Goal: Obtain resource: Obtain resource

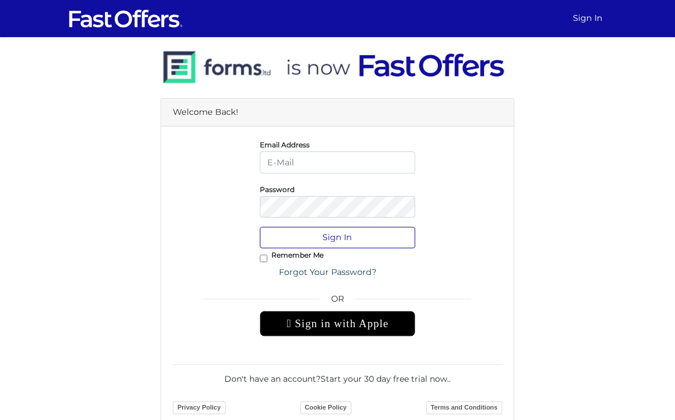
type input "[EMAIL_ADDRESS][DOMAIN_NAME]"
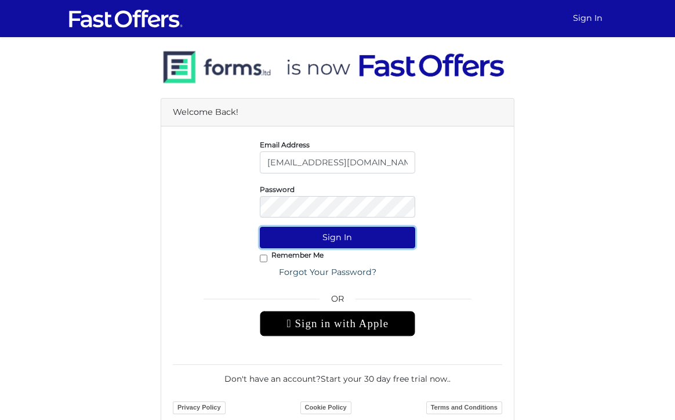
click at [336, 231] on button "Sign In" at bounding box center [338, 237] width 156 height 21
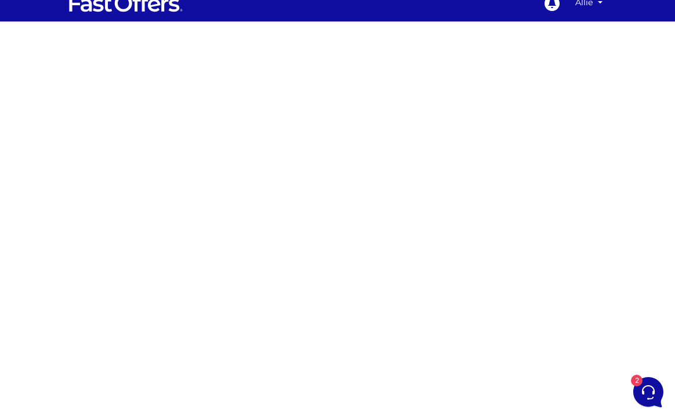
scroll to position [2, 0]
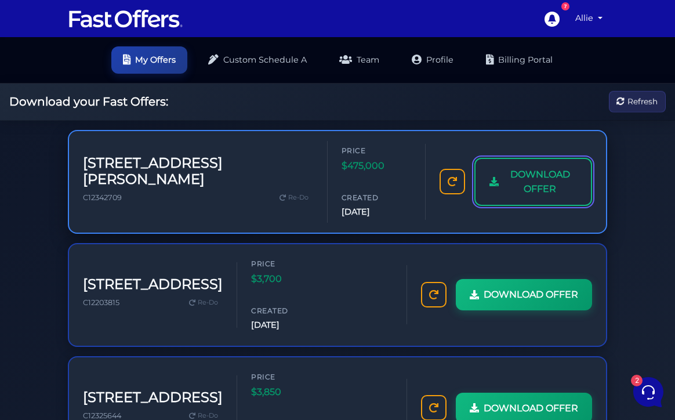
click at [503, 167] on span "DOWNLOAD OFFER" at bounding box center [540, 182] width 74 height 30
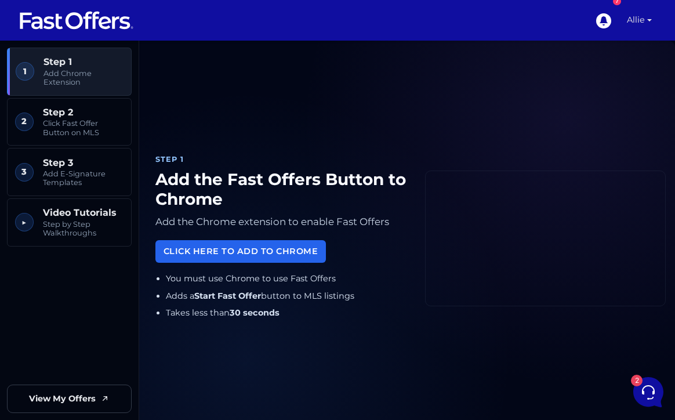
click at [626, 23] on link "Allie" at bounding box center [639, 20] width 34 height 41
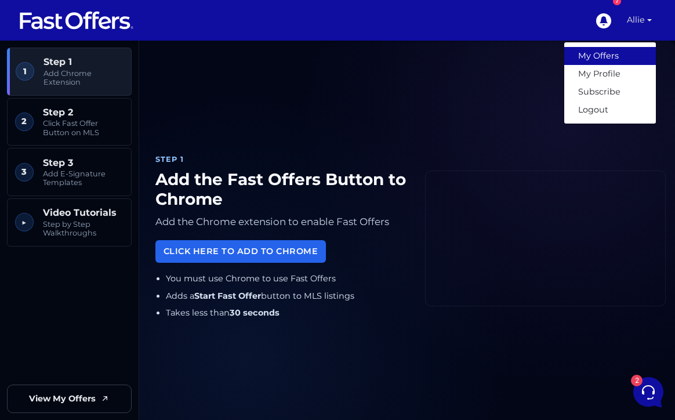
click at [616, 54] on link "My Offers" at bounding box center [610, 56] width 92 height 18
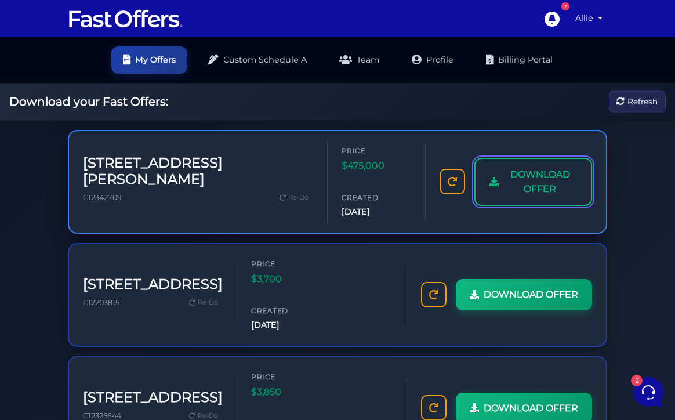
click at [515, 167] on span "DOWNLOAD OFFER" at bounding box center [540, 182] width 74 height 30
